Goal: Information Seeking & Learning: Stay updated

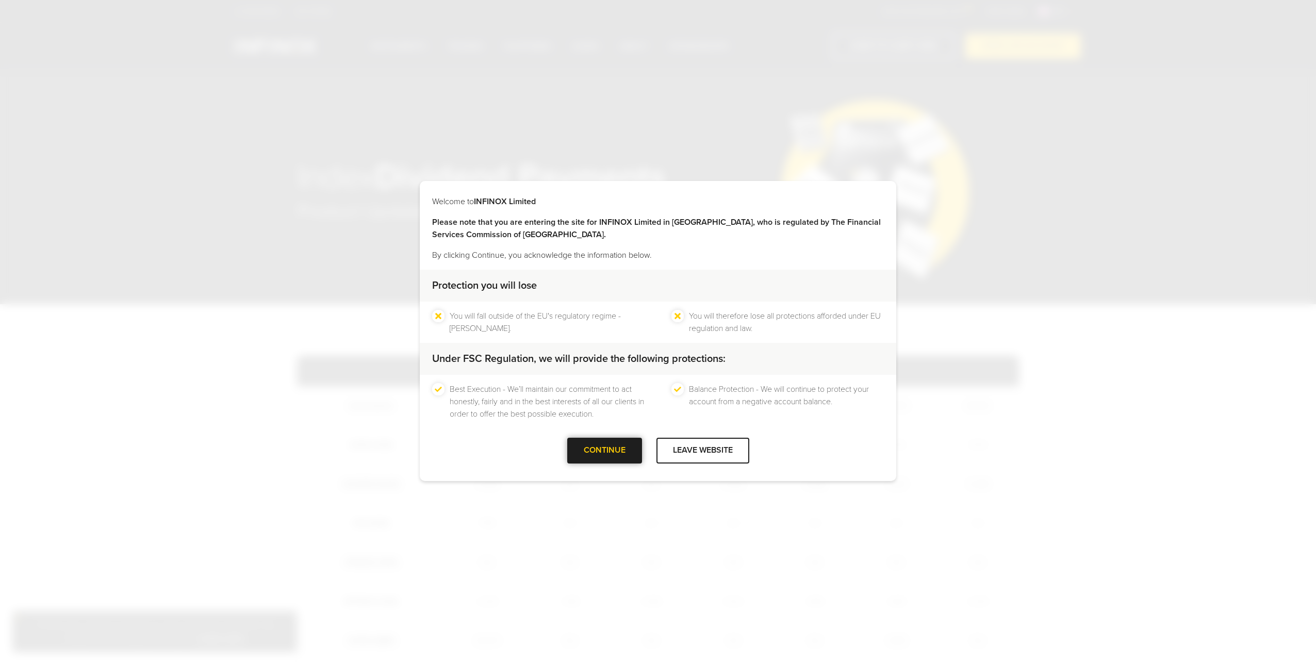
click at [603, 455] on div "CONTINUE" at bounding box center [604, 450] width 75 height 25
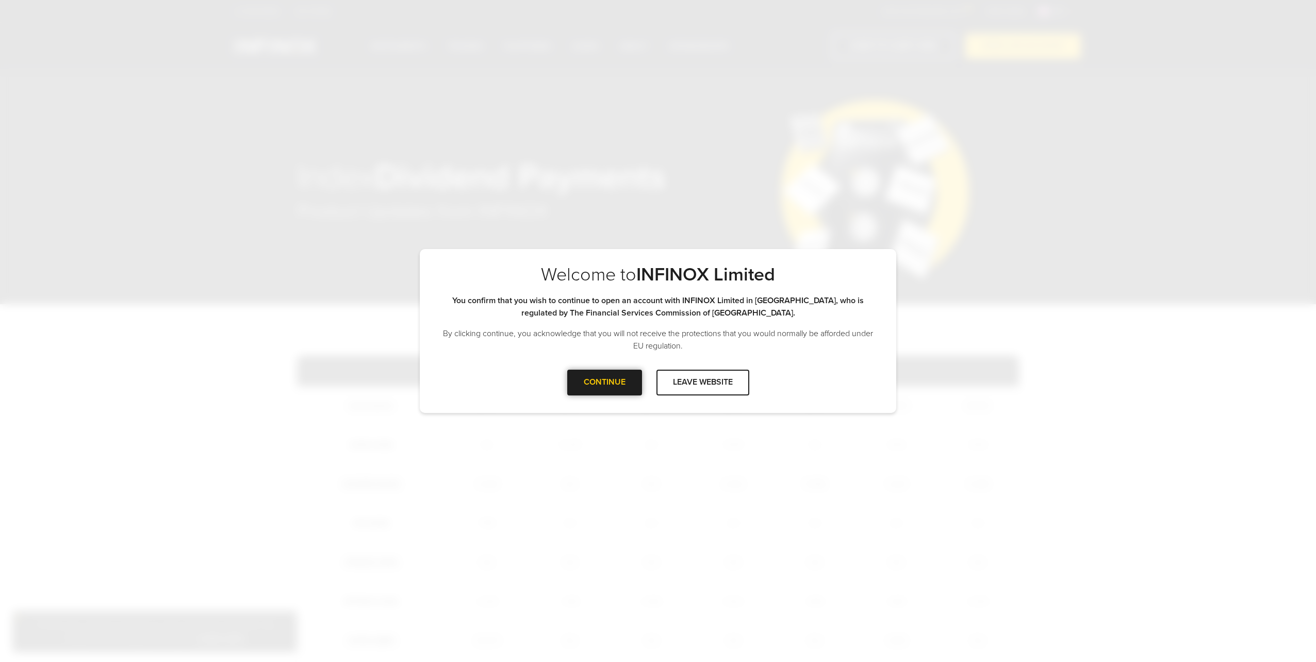
click at [604, 383] on div at bounding box center [604, 383] width 0 height 0
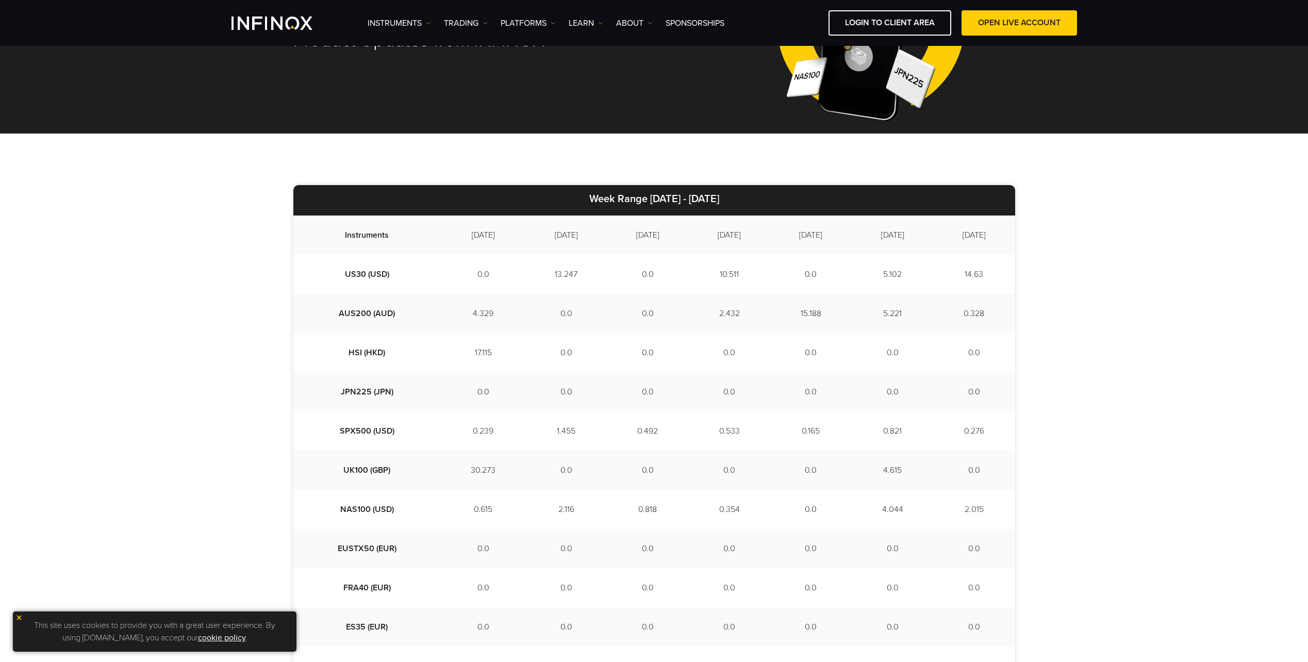
scroll to position [155, 0]
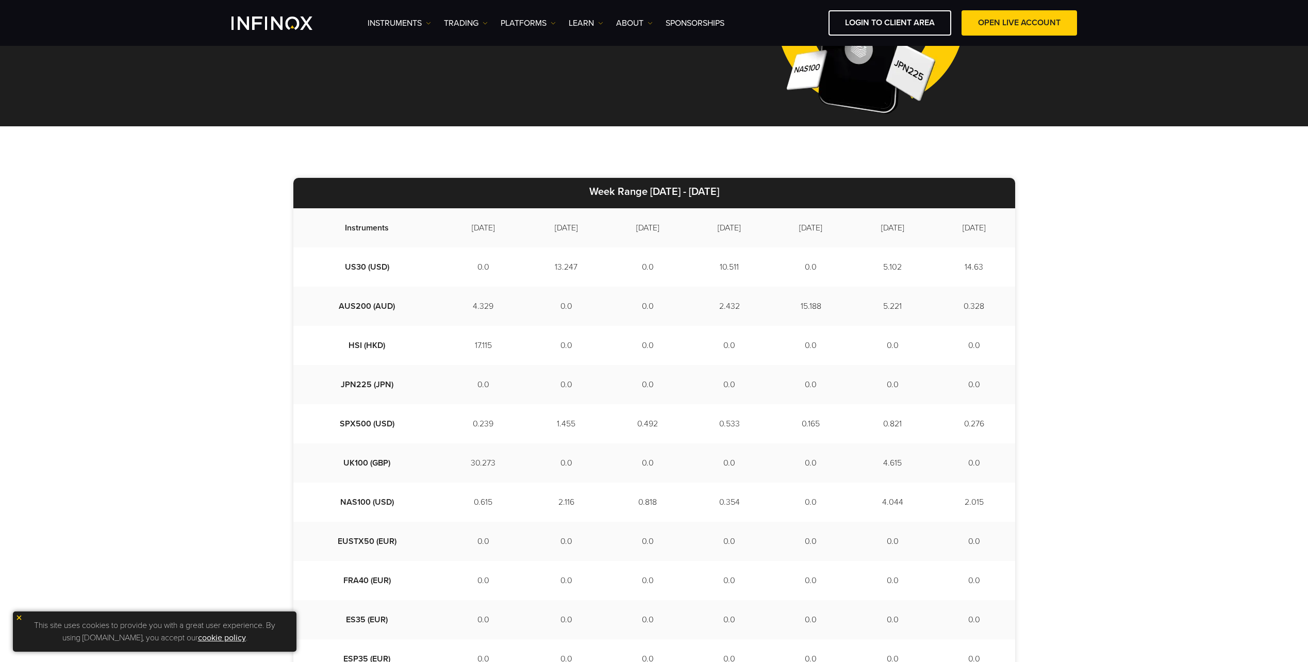
click at [22, 619] on img at bounding box center [18, 617] width 7 height 7
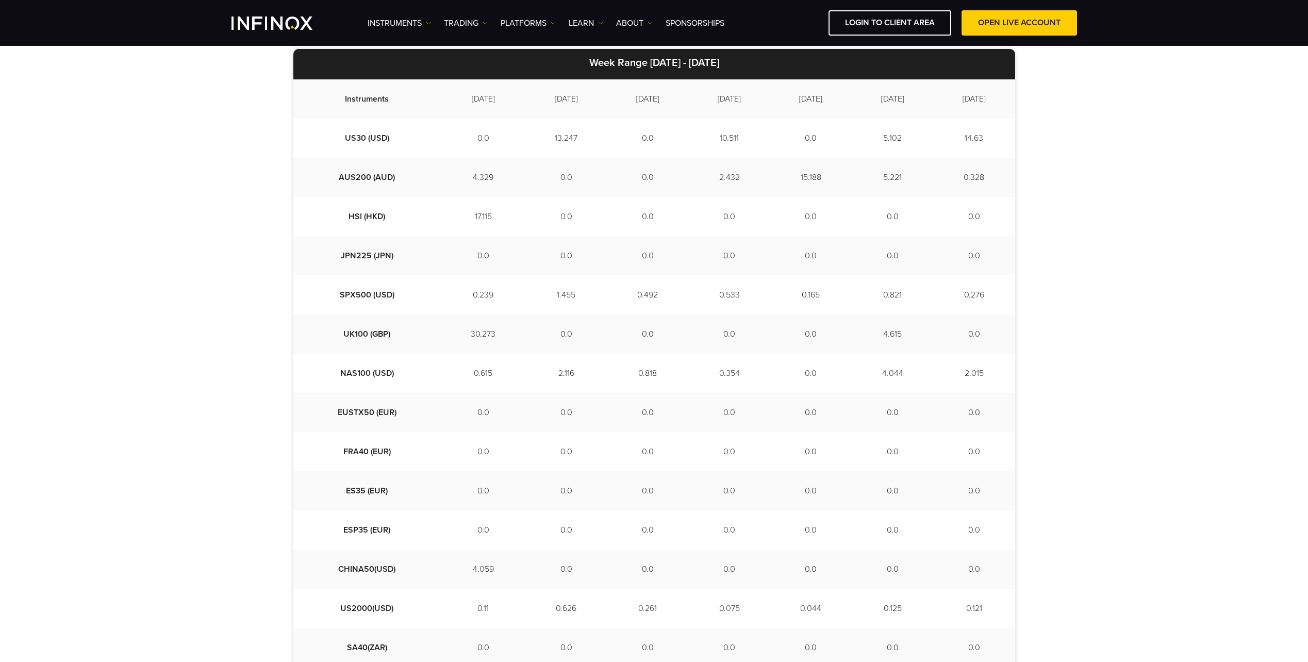
scroll to position [286, 0]
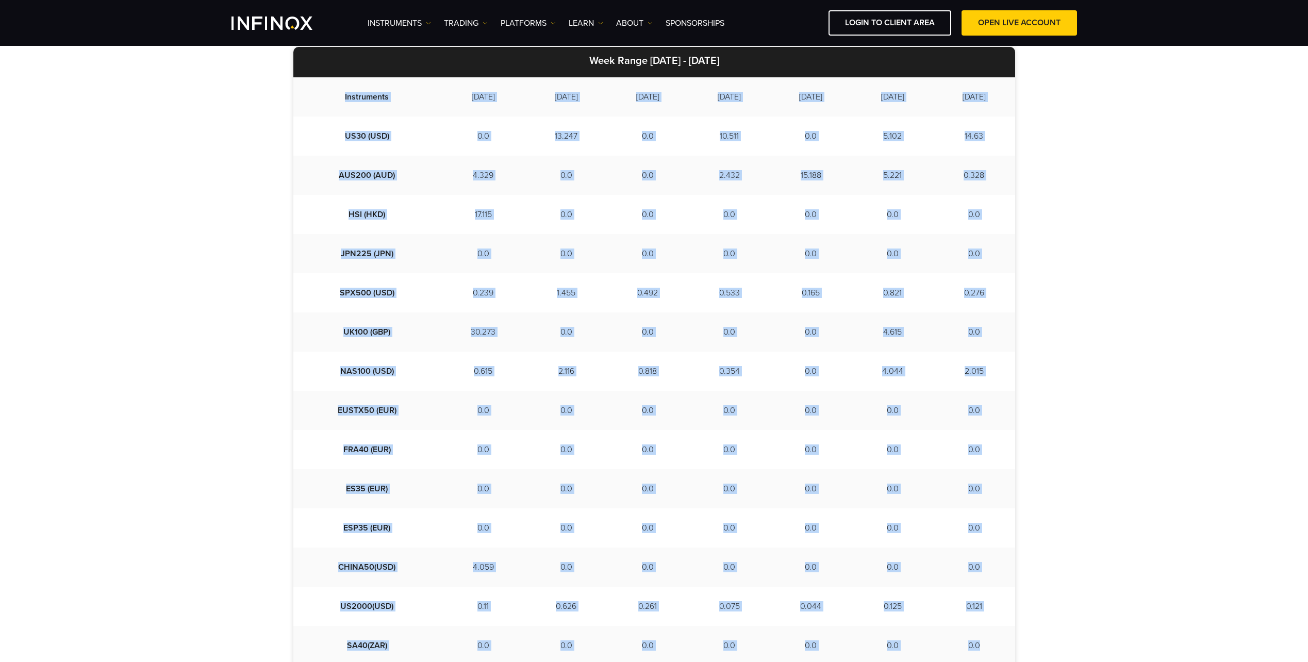
drag, startPoint x: 323, startPoint y: 98, endPoint x: 998, endPoint y: 636, distance: 863.0
click at [998, 636] on tbody "Instruments 2025-08-14 2025-08-15 2025-08-18 2025-08-19 2025-08-20 2025-08-21 2…" at bounding box center [654, 371] width 722 height 588
copy tbody "Instruments 2025-08-14 2025-08-15 2025-08-18 2025-08-19 2025-08-20 2025-08-21 2…"
click at [1156, 271] on div "Week Range 2025/08/14 - 2025/08/22 Instruments 2025-08-14 2025-08-15 2025-08-18…" at bounding box center [654, 366] width 1308 height 743
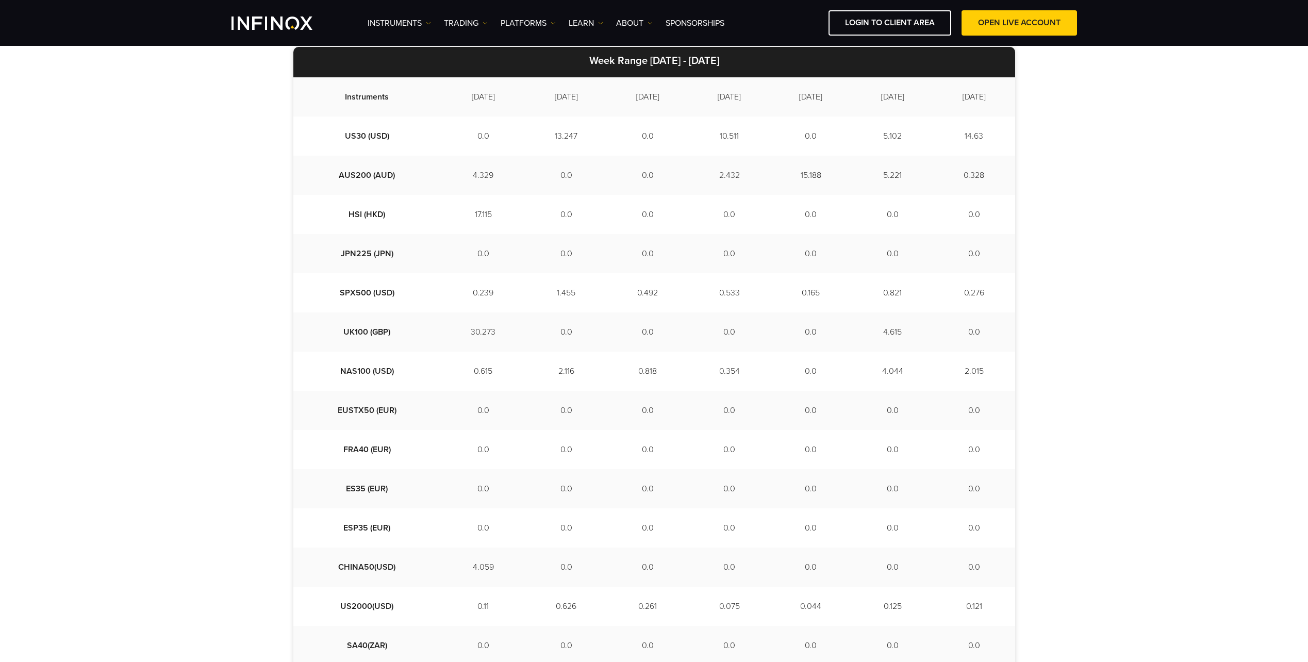
drag, startPoint x: 1124, startPoint y: 190, endPoint x: 1118, endPoint y: 174, distance: 16.8
click at [1124, 190] on div "Week Range 2025/08/14 - 2025/08/22 Instruments 2025-08-14 2025-08-15 2025-08-18…" at bounding box center [654, 366] width 1308 height 743
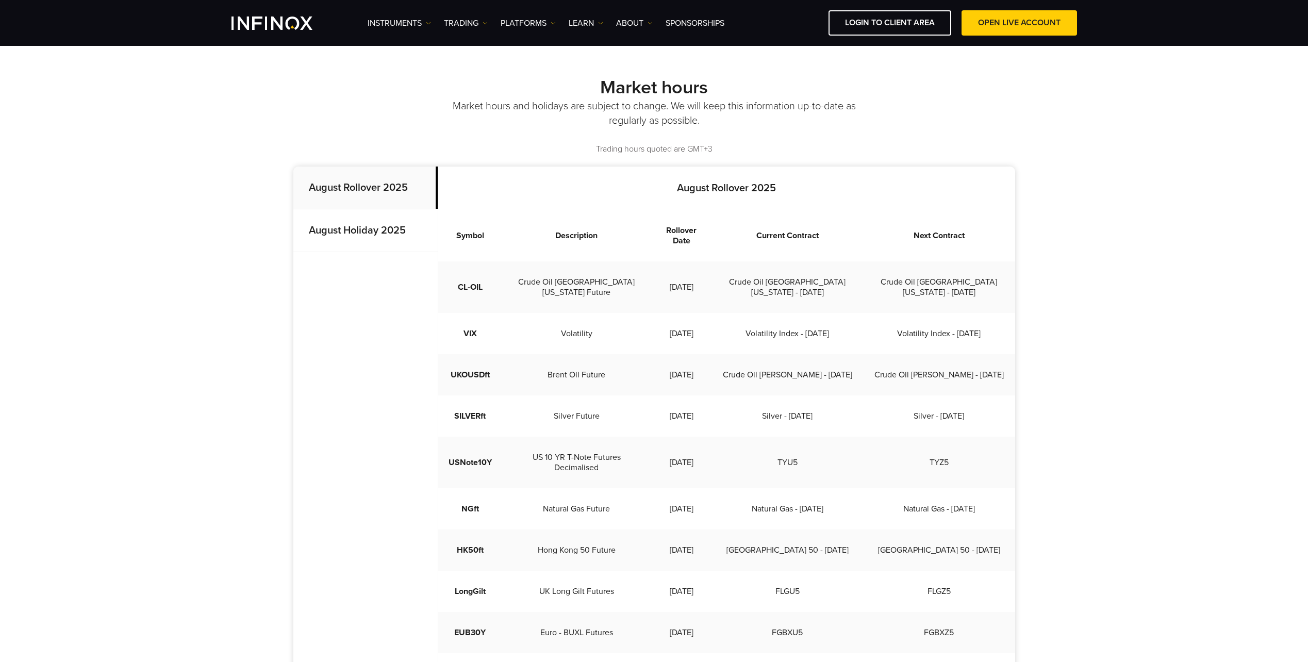
scroll to position [206, 0]
click at [333, 236] on strong "August Holiday 2025" at bounding box center [357, 231] width 97 height 12
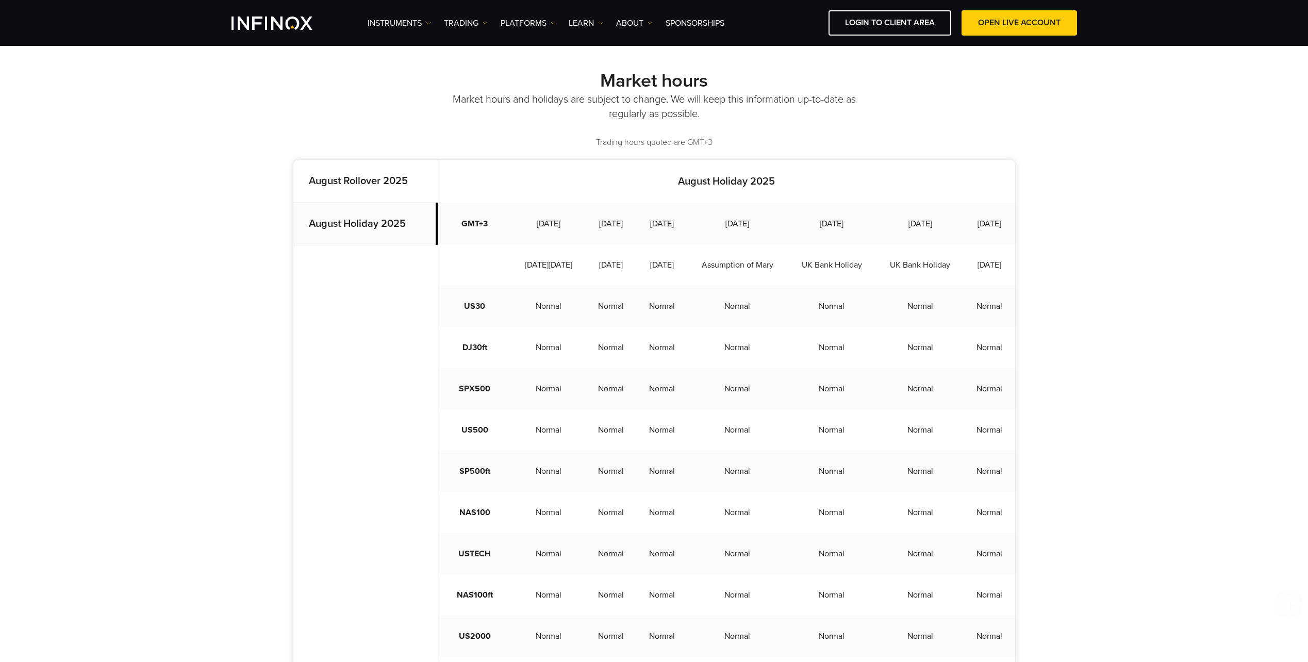
scroll to position [103, 0]
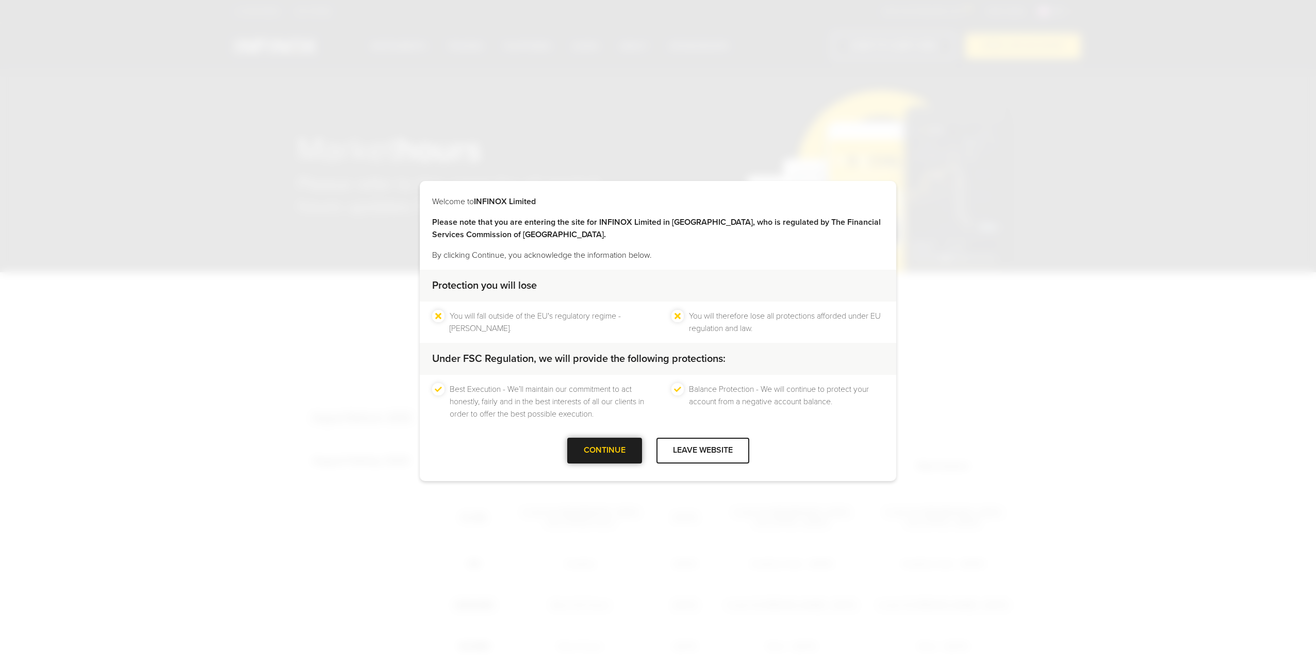
click at [604, 451] on div at bounding box center [604, 451] width 0 height 0
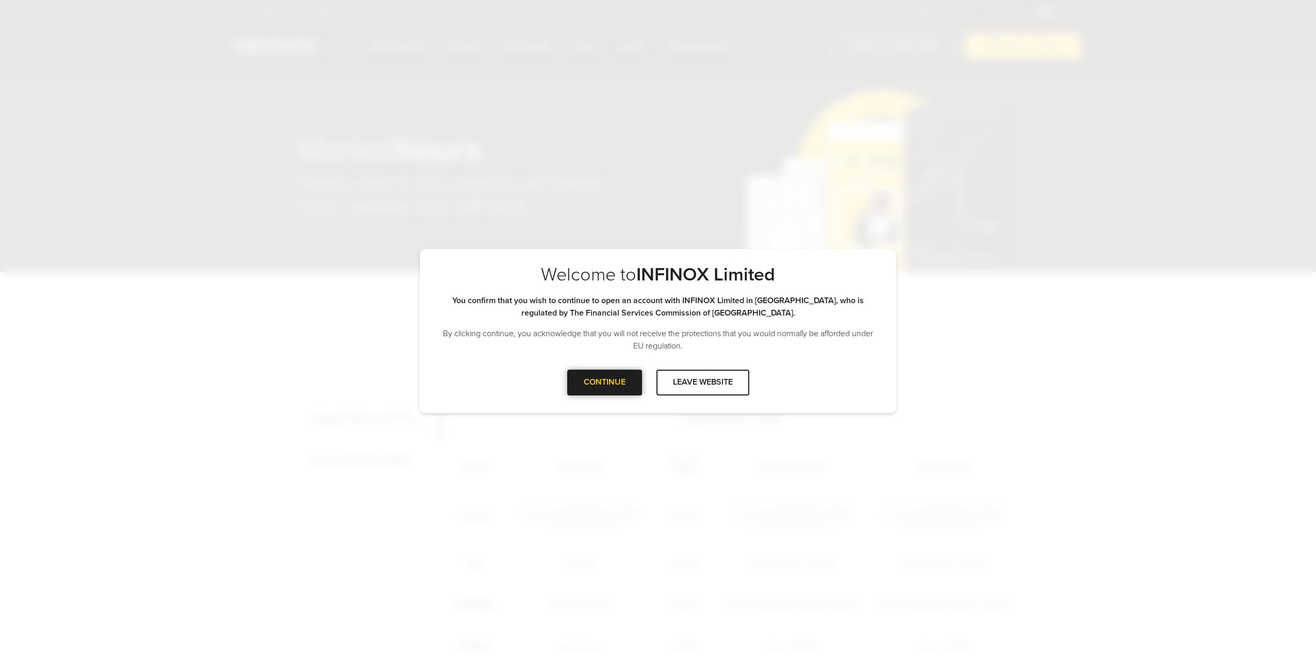
click at [604, 383] on div at bounding box center [604, 383] width 0 height 0
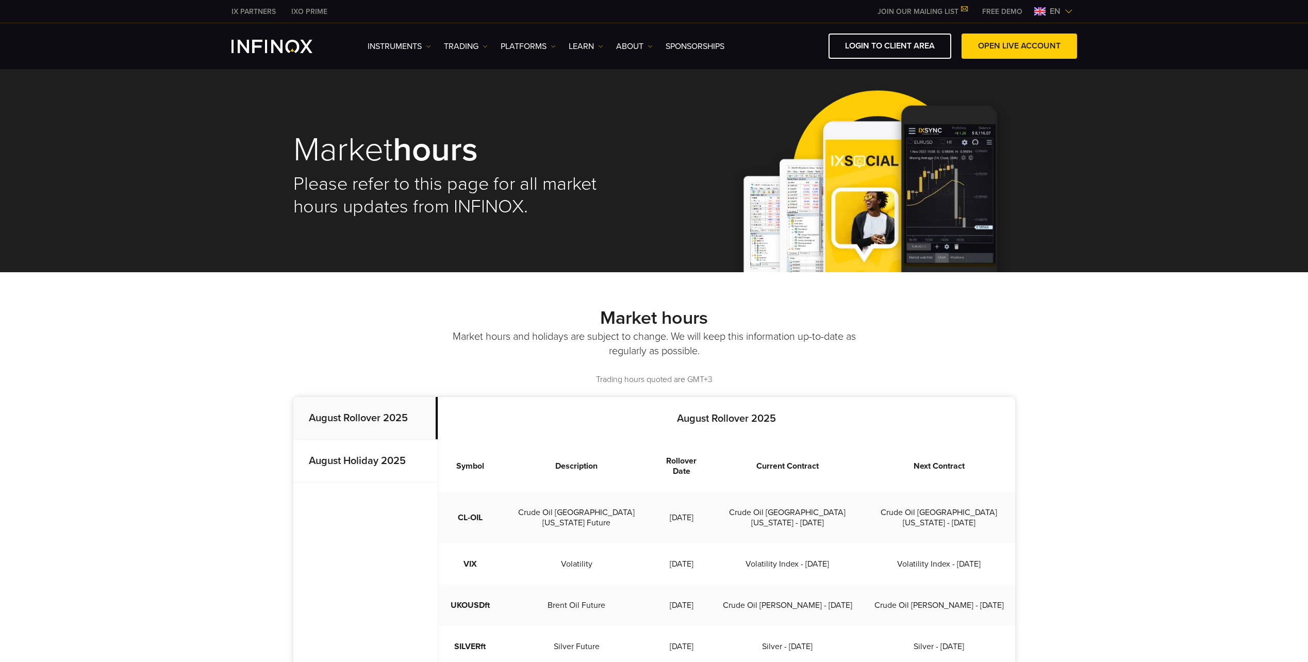
click at [319, 464] on strong "August Holiday 2025" at bounding box center [357, 461] width 97 height 12
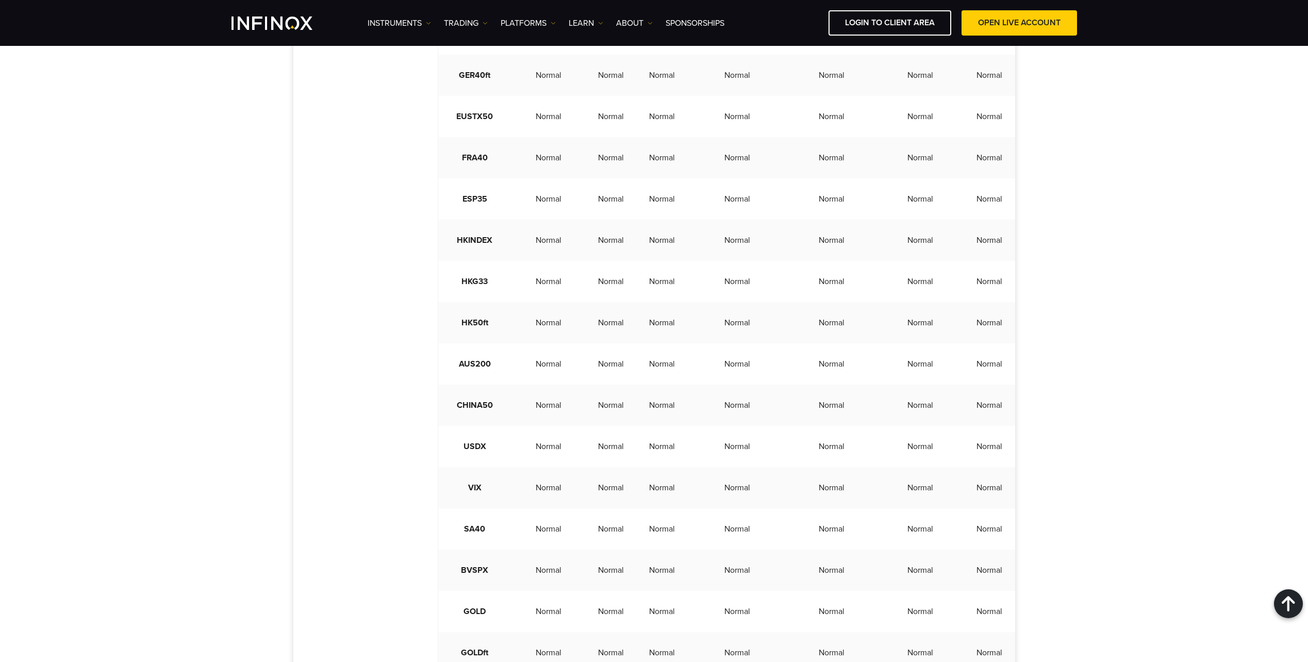
scroll to position [3042, 0]
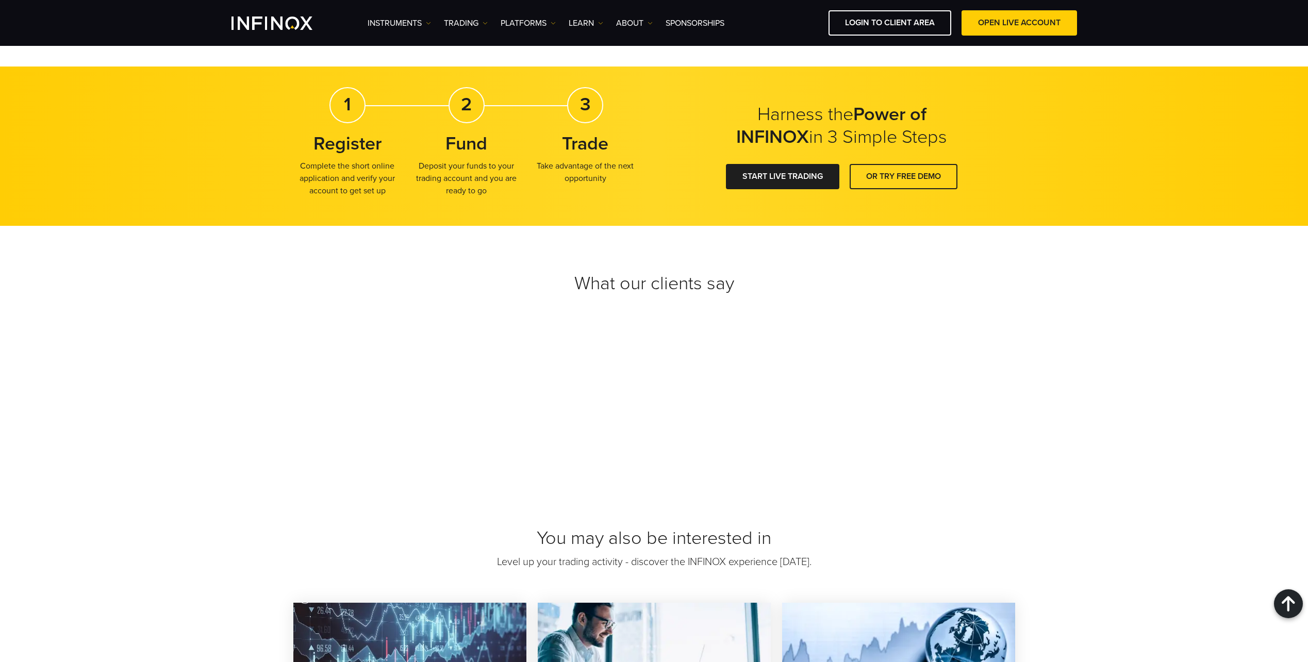
click at [999, 545] on div "You may also be interested in Level up your trading activity - discover the INF…" at bounding box center [654, 668] width 1308 height 391
